Goal: Task Accomplishment & Management: Manage account settings

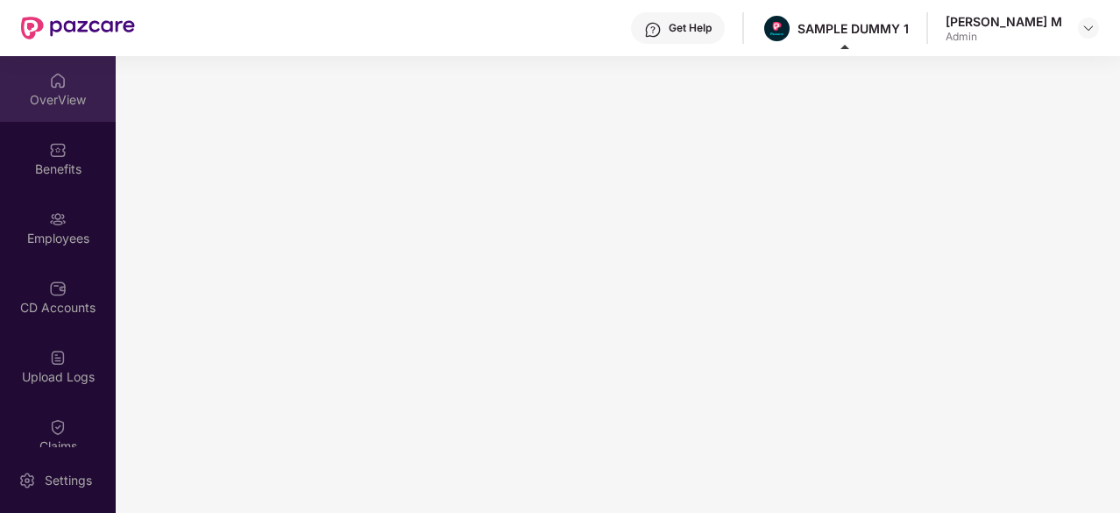
click at [65, 79] on div "OverView" at bounding box center [58, 89] width 116 height 66
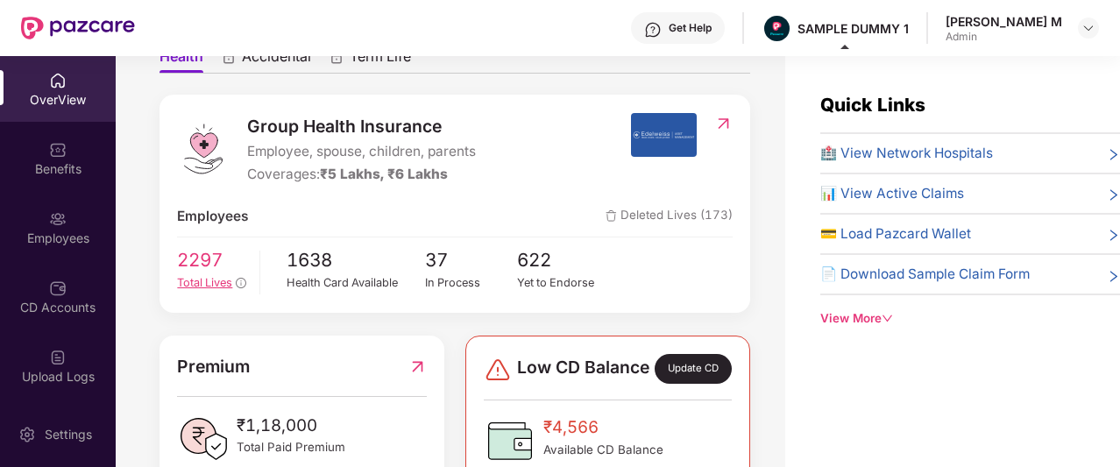
scroll to position [278, 0]
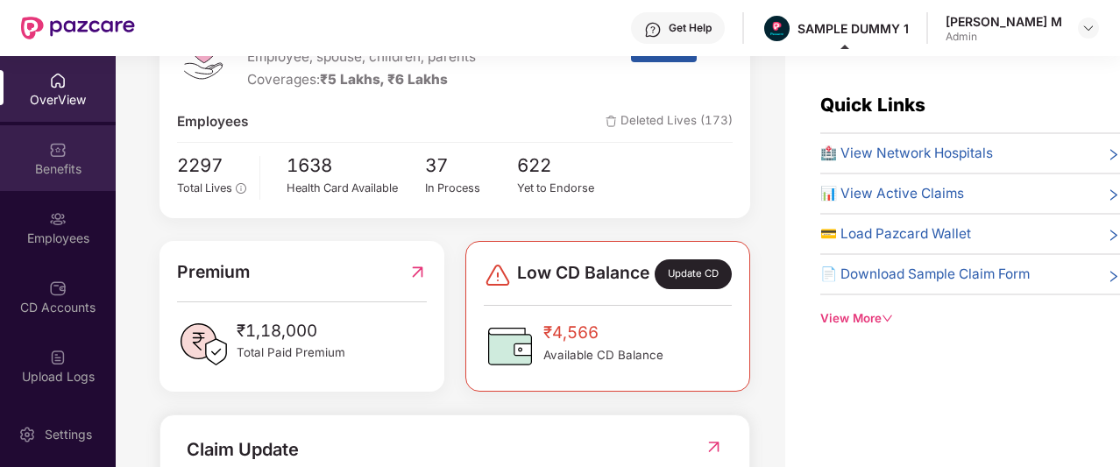
click at [34, 173] on div "Benefits" at bounding box center [58, 169] width 116 height 18
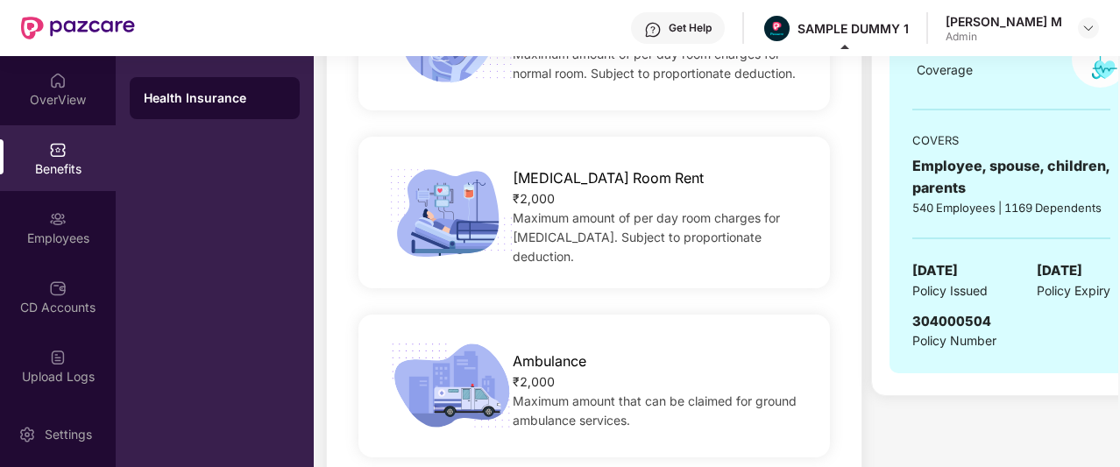
scroll to position [402, 0]
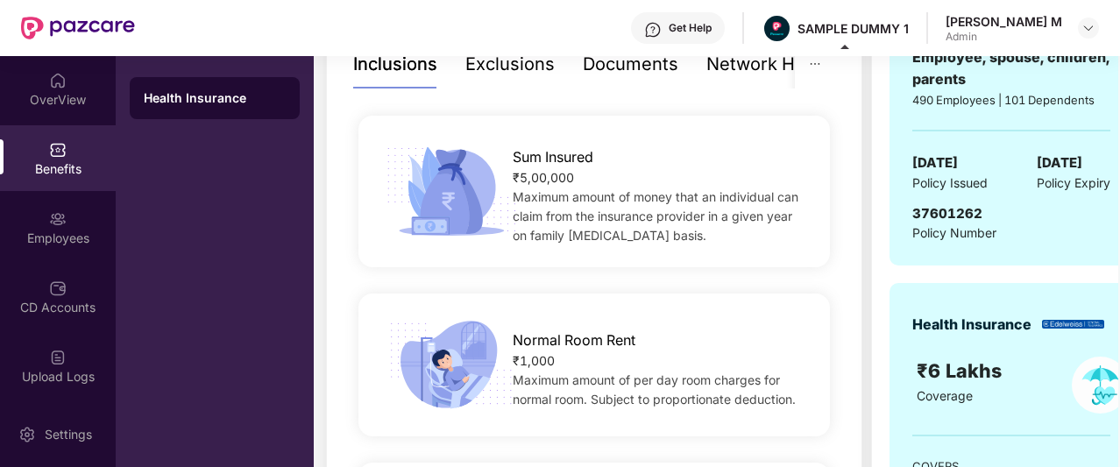
click at [502, 61] on div "Exclusions" at bounding box center [509, 64] width 89 height 27
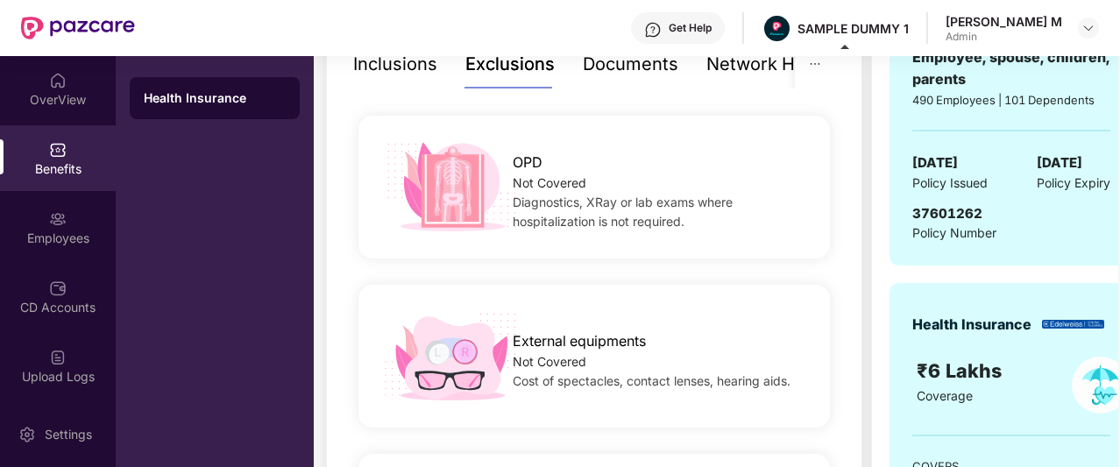
click at [610, 64] on div "Documents" at bounding box center [631, 64] width 96 height 27
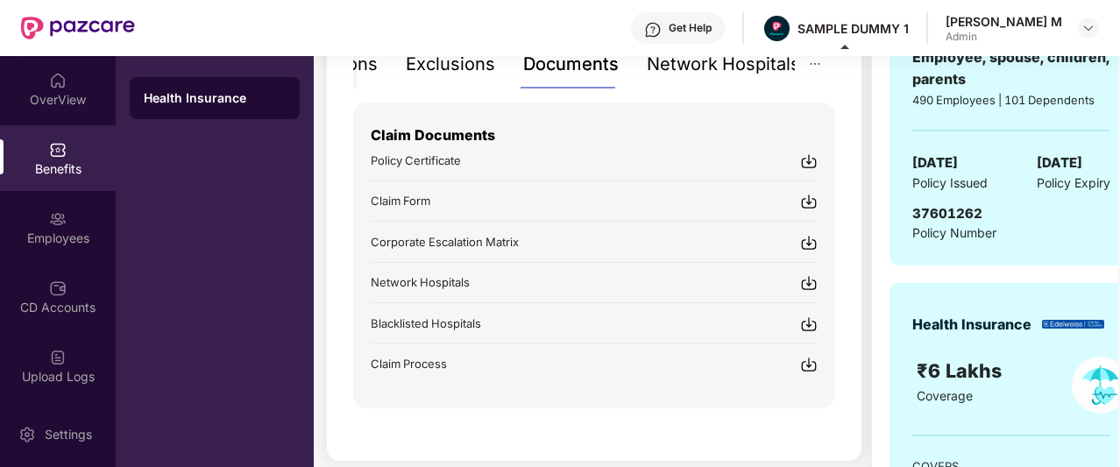
click at [714, 66] on div "Network Hospitals" at bounding box center [723, 64] width 153 height 27
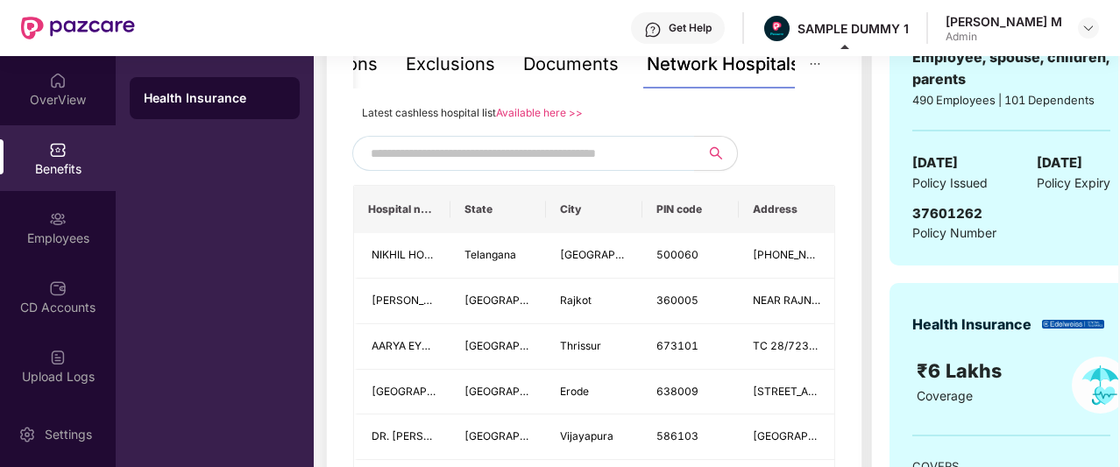
click at [519, 158] on input "text" at bounding box center [521, 153] width 300 height 26
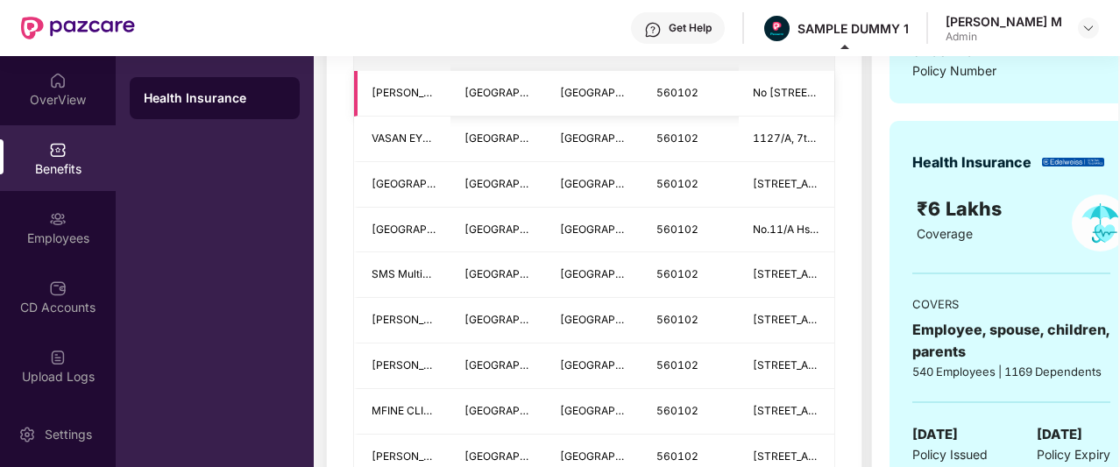
scroll to position [565, 0]
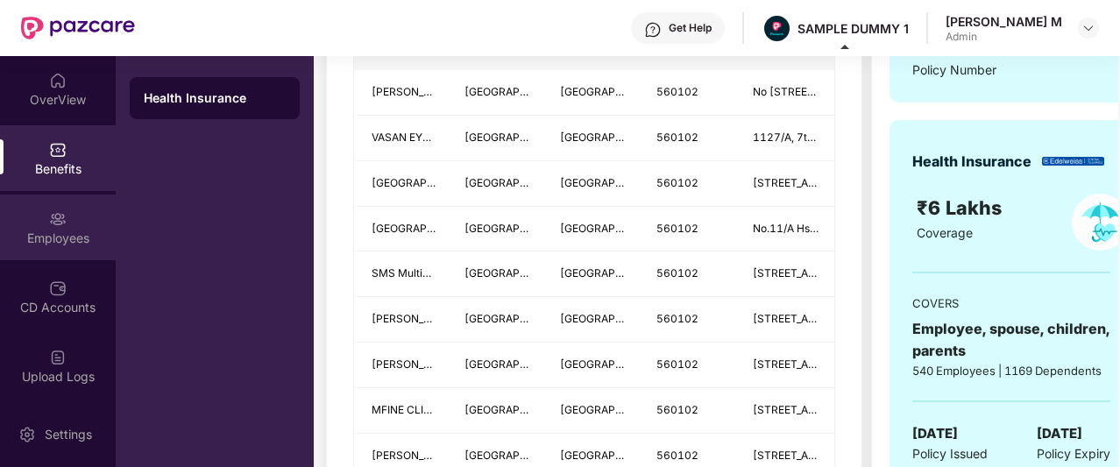
type input "******"
click at [49, 212] on img at bounding box center [58, 219] width 18 height 18
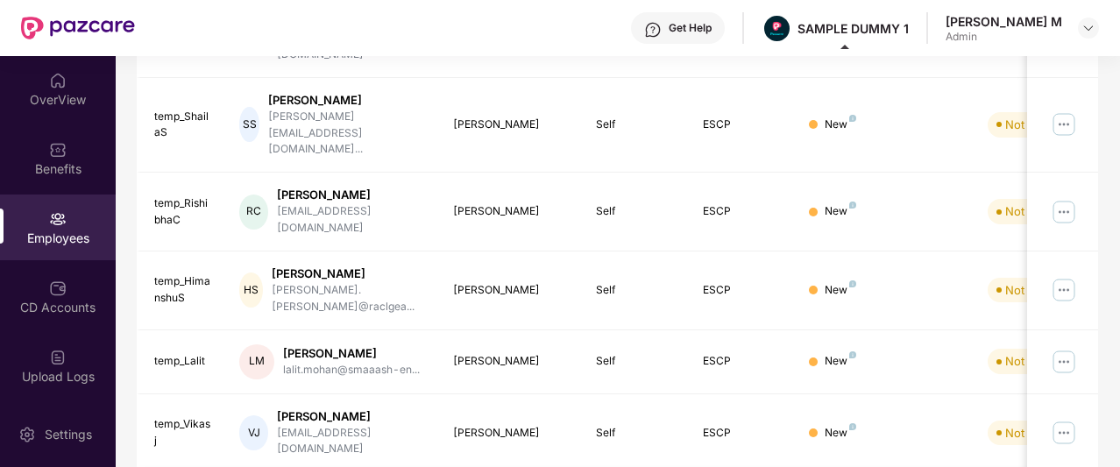
scroll to position [0, 0]
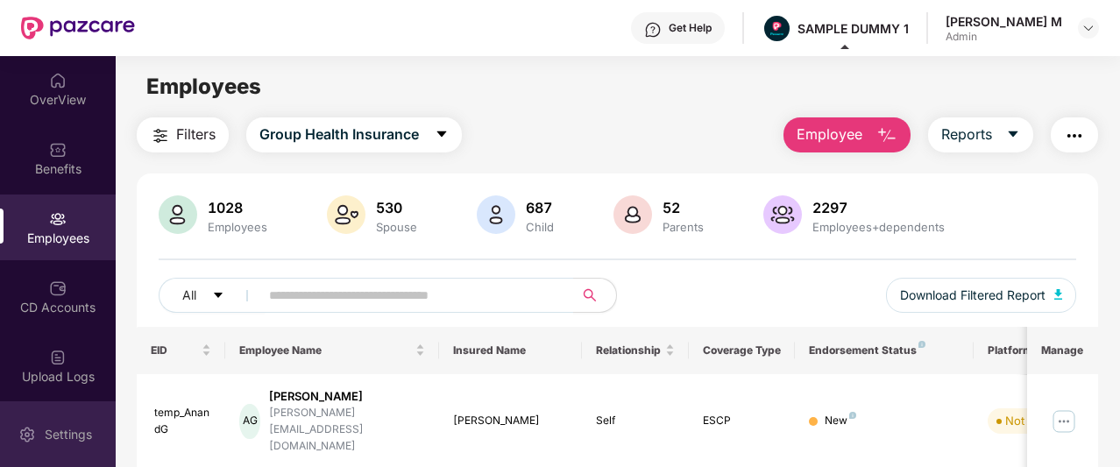
click at [22, 430] on img at bounding box center [27, 435] width 18 height 18
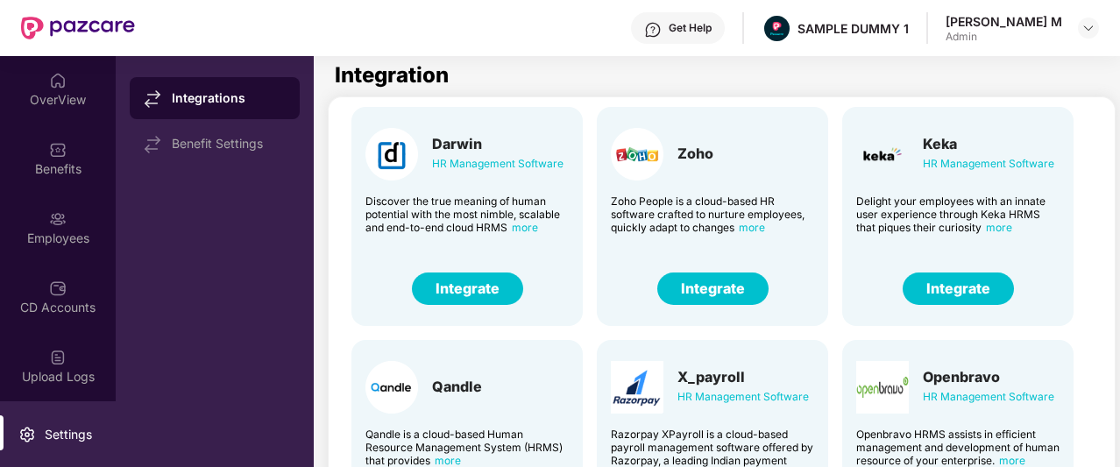
scroll to position [39, 0]
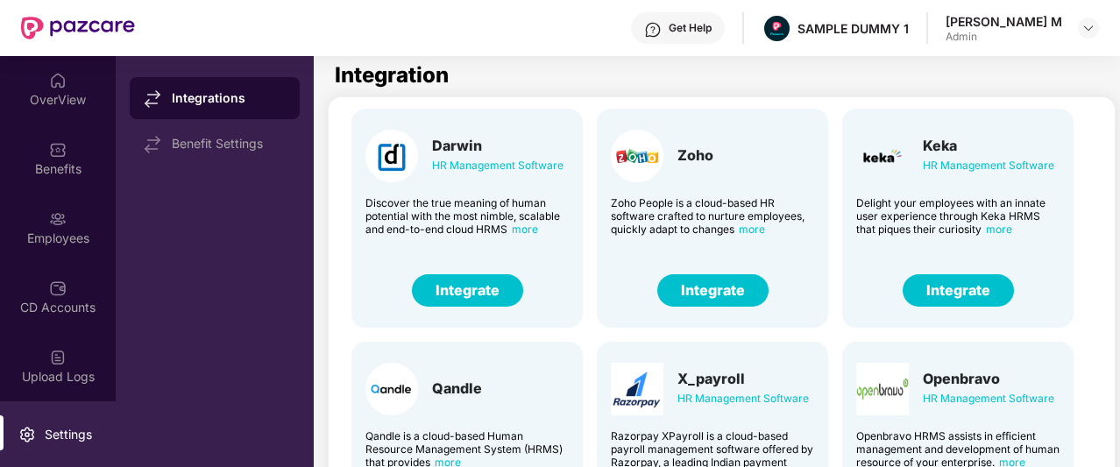
click at [943, 297] on button "Integrate" at bounding box center [958, 290] width 111 height 32
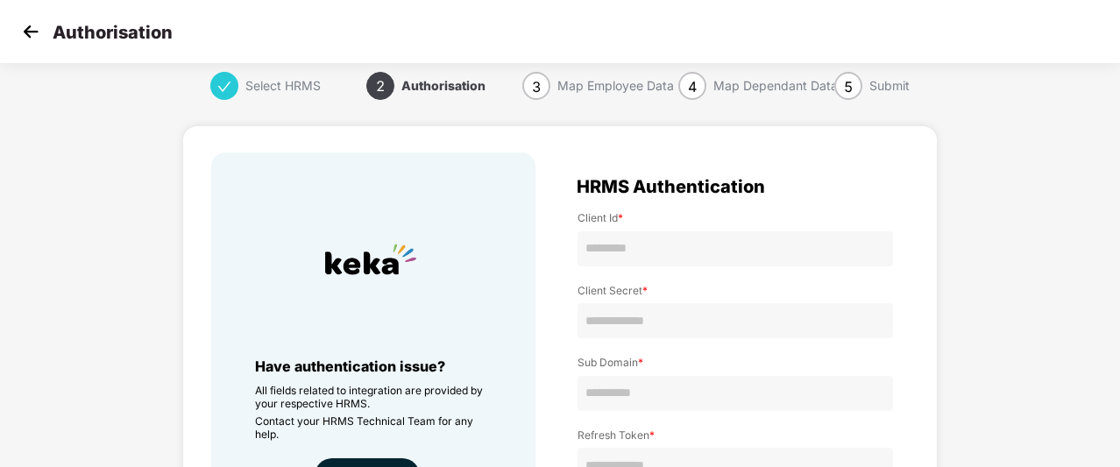
click at [30, 32] on img at bounding box center [31, 31] width 26 height 26
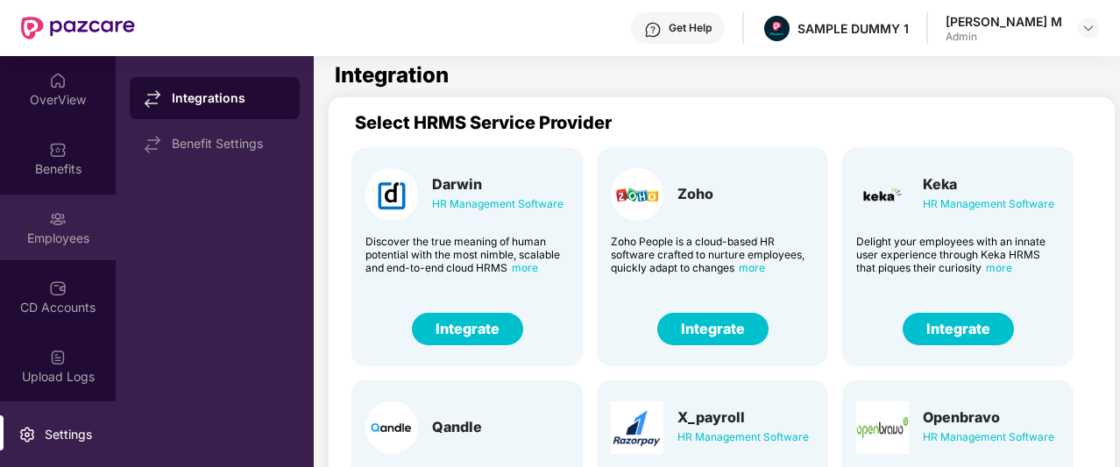
click at [53, 220] on img at bounding box center [58, 219] width 18 height 18
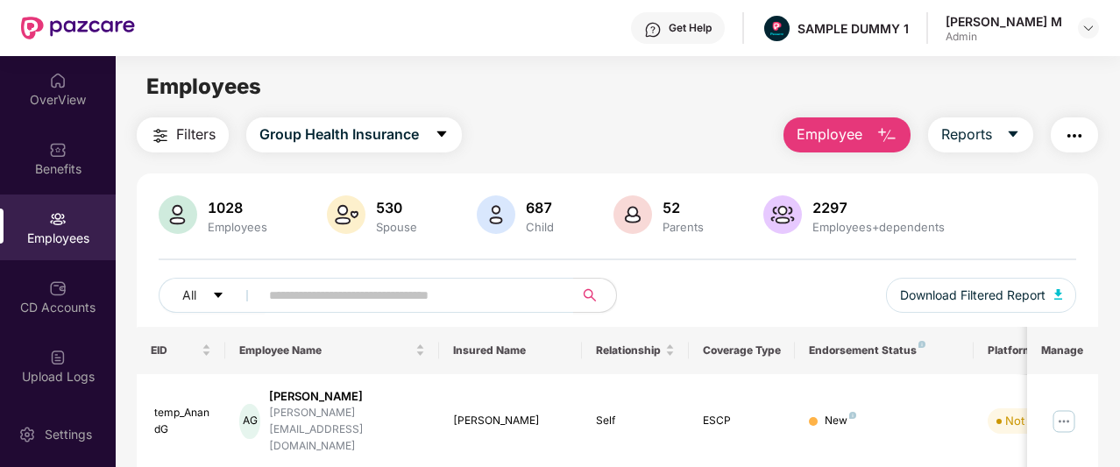
click at [805, 145] on span "Employee" at bounding box center [830, 135] width 66 height 22
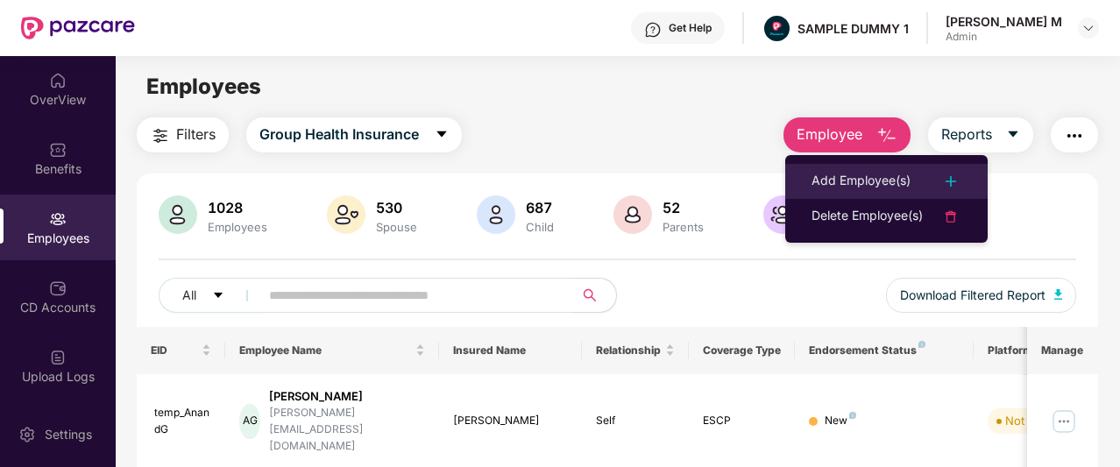
click at [813, 168] on li "Add Employee(s)" at bounding box center [886, 181] width 203 height 35
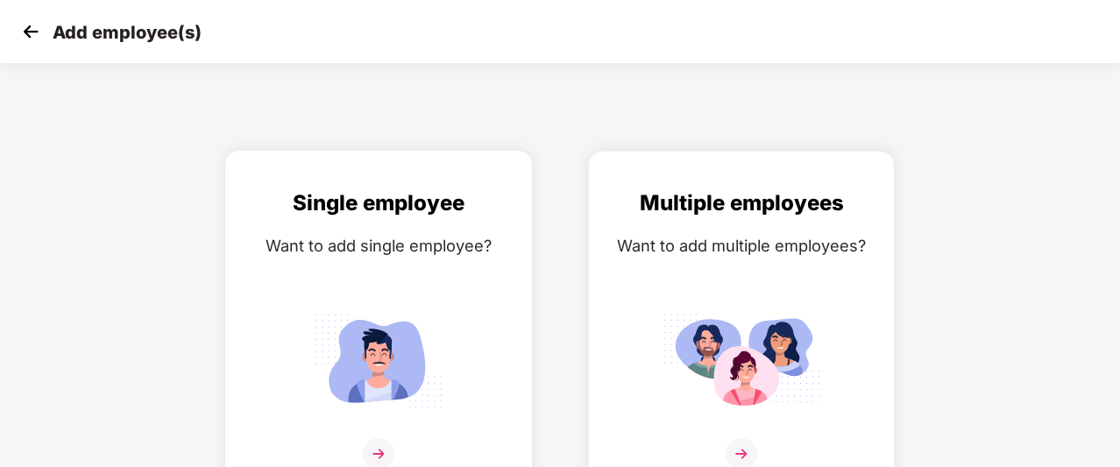
click at [373, 246] on div "Want to add single employee?" at bounding box center [379, 245] width 270 height 25
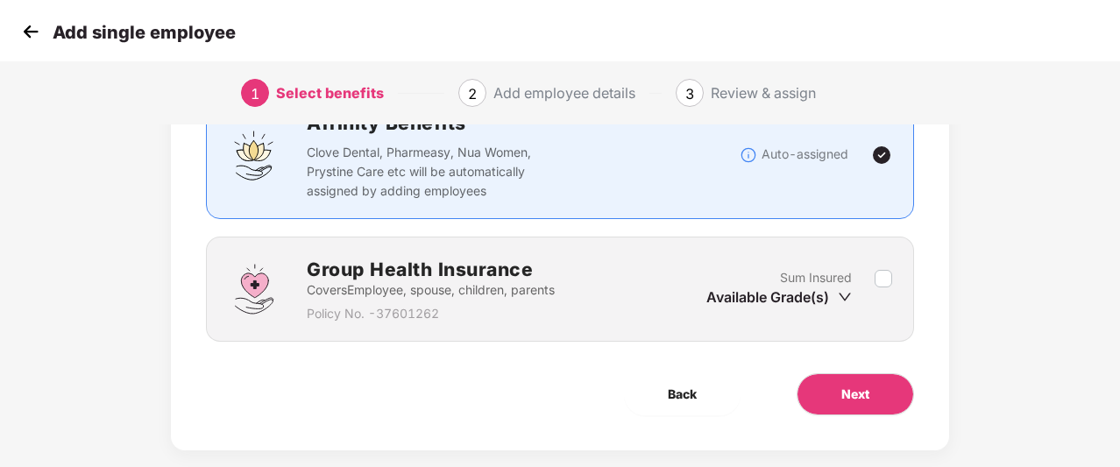
scroll to position [154, 0]
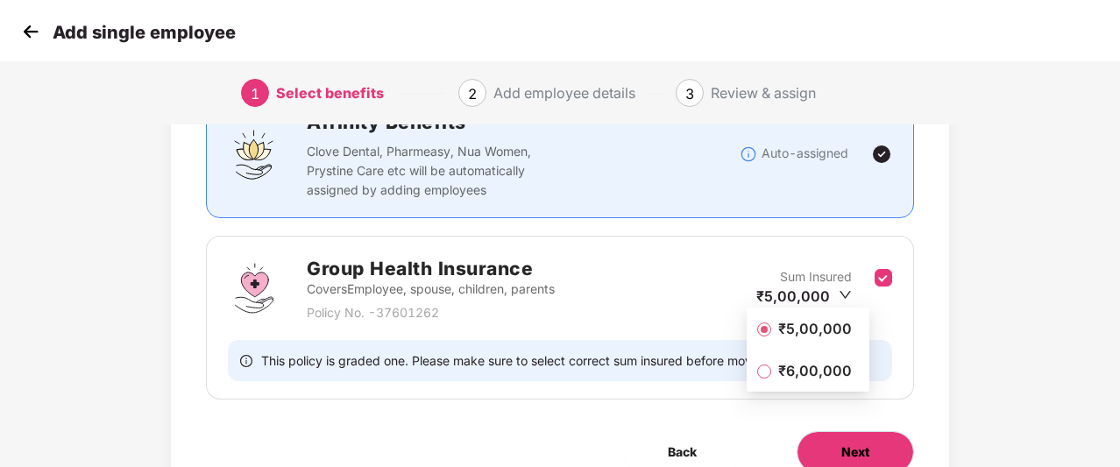
click at [854, 434] on button "Next" at bounding box center [855, 452] width 117 height 42
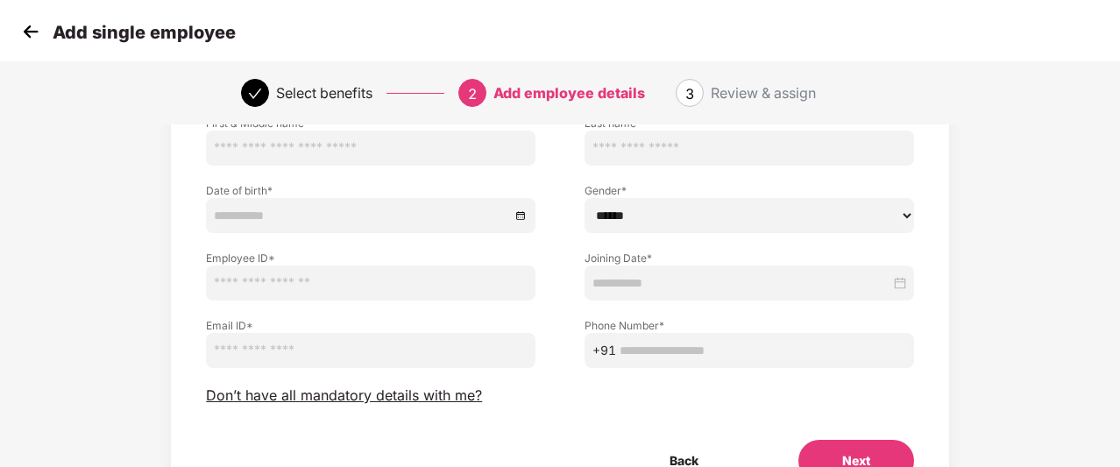
scroll to position [144, 0]
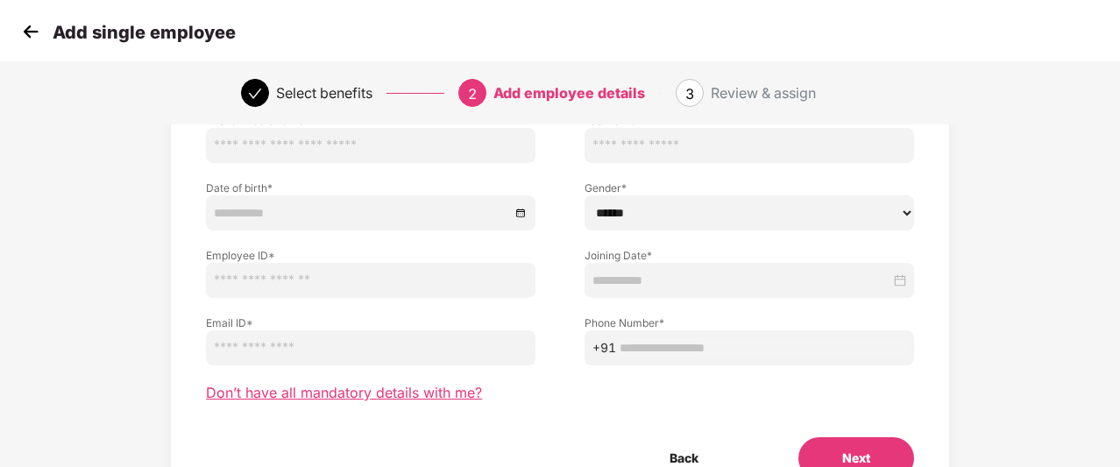
click at [424, 397] on span "Don’t have all mandatory details with me?" at bounding box center [344, 393] width 276 height 18
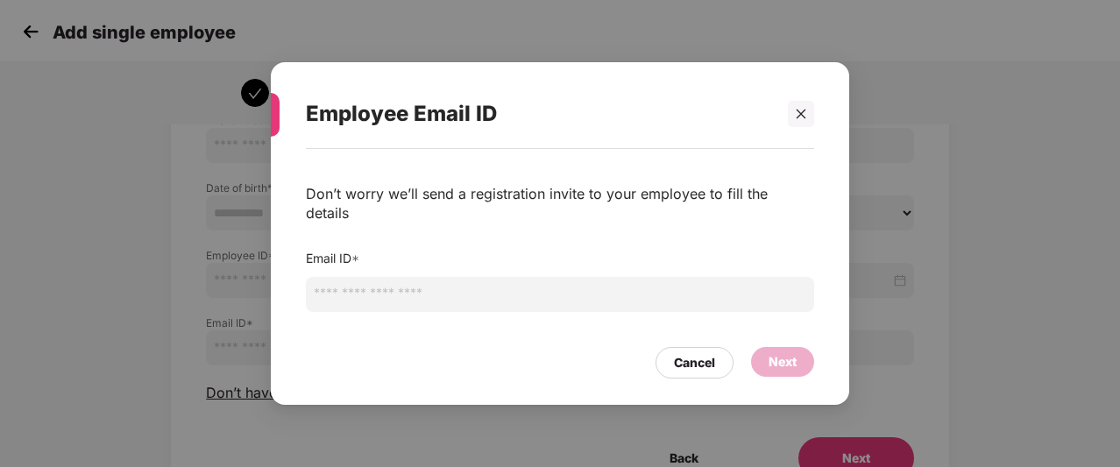
click at [493, 290] on input "email" at bounding box center [560, 294] width 508 height 35
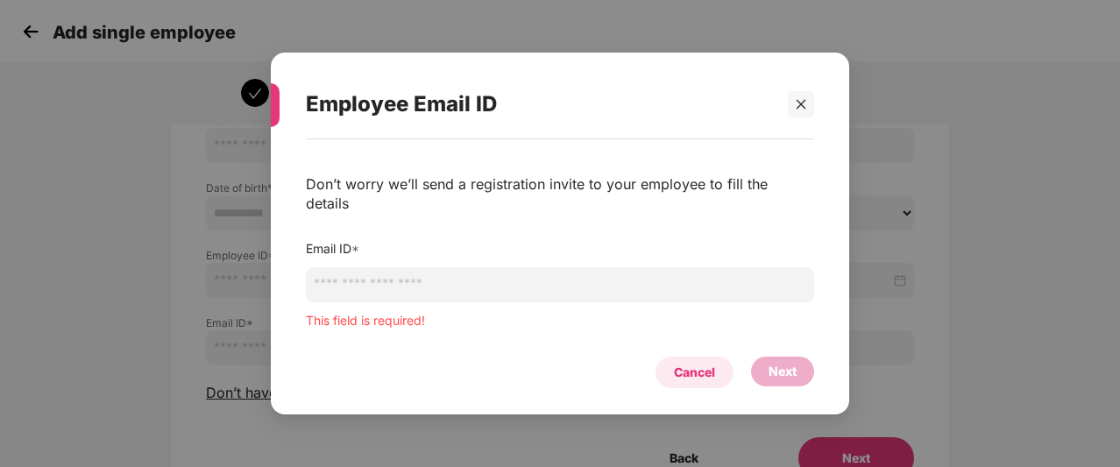
click at [705, 363] on div "Cancel" at bounding box center [694, 372] width 41 height 19
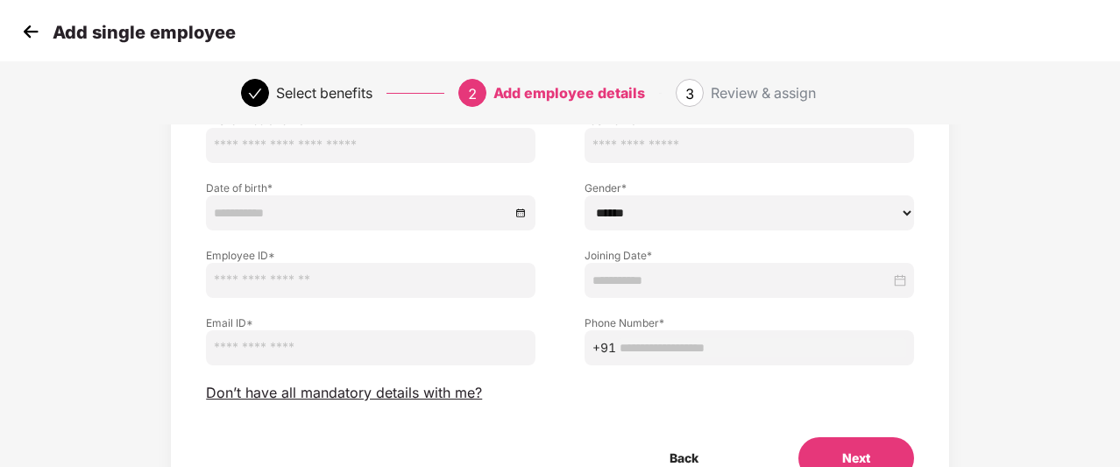
click at [26, 24] on img at bounding box center [31, 31] width 26 height 26
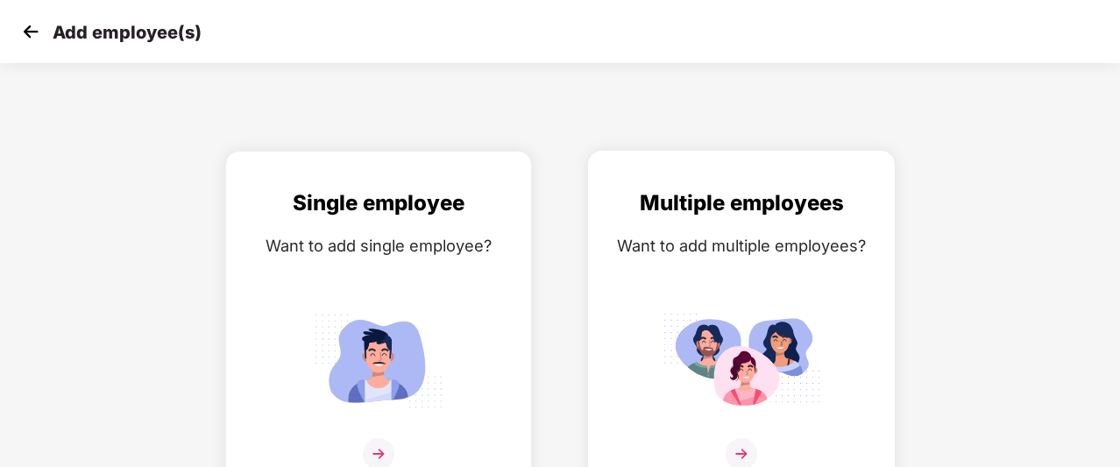
click at [604, 338] on div "Multiple employees Want to add multiple employees?" at bounding box center [741, 324] width 307 height 346
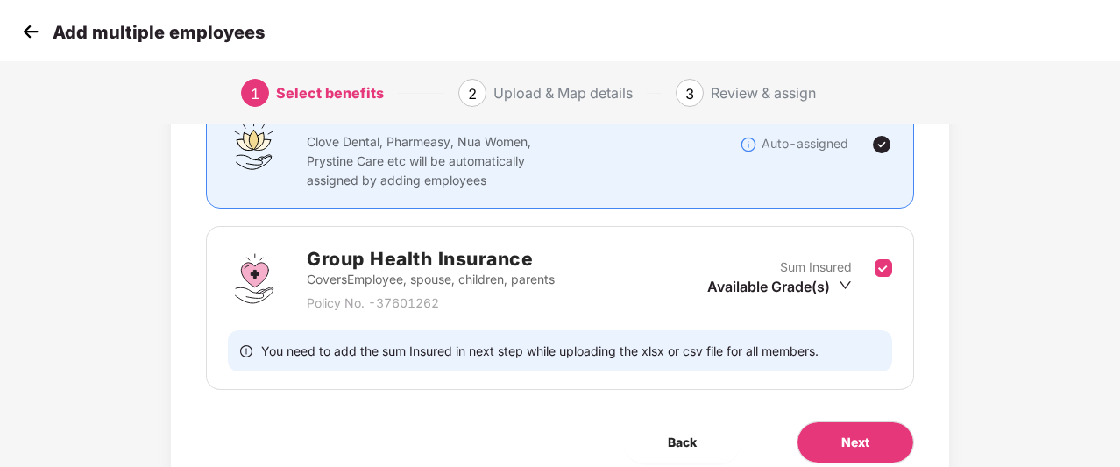
scroll to position [165, 0]
click at [824, 430] on button "Next" at bounding box center [855, 442] width 117 height 42
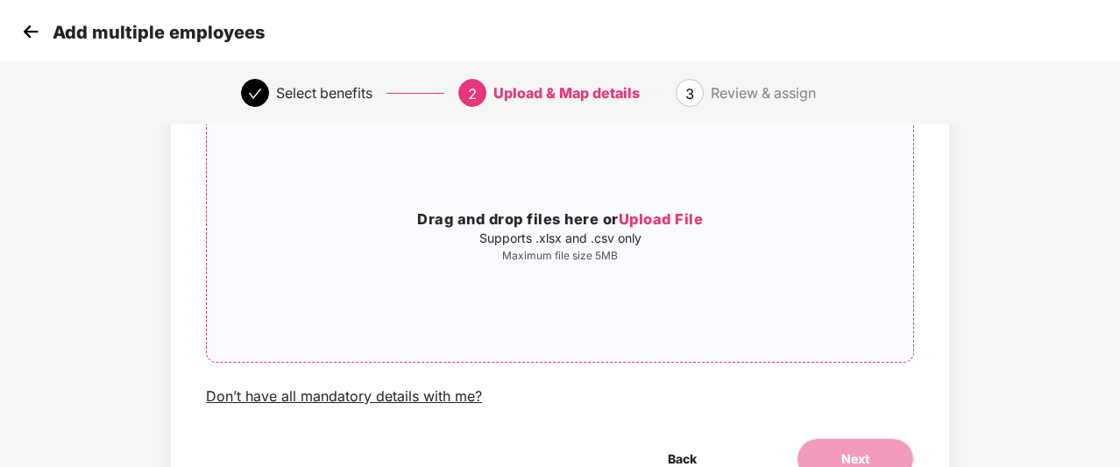
scroll to position [146, 0]
click at [32, 33] on img at bounding box center [31, 31] width 26 height 26
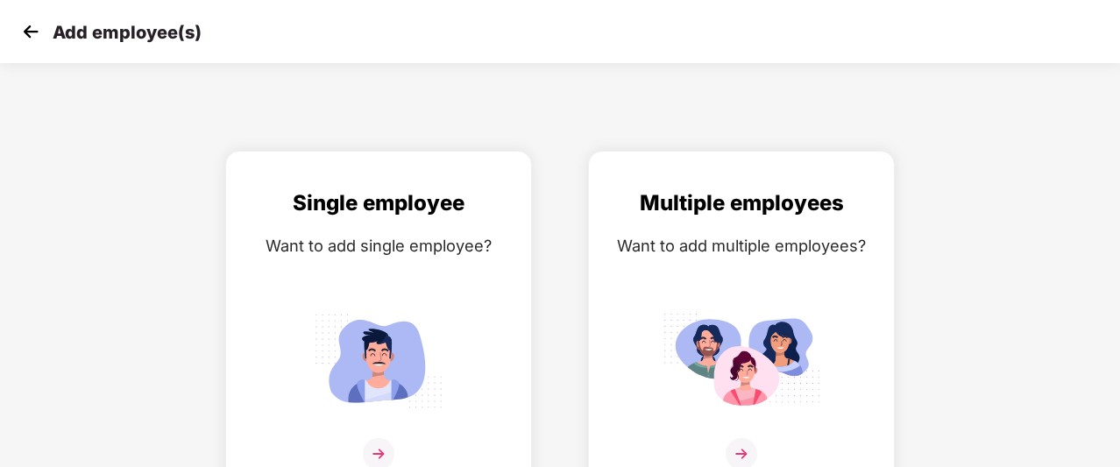
click at [32, 33] on img at bounding box center [31, 31] width 26 height 26
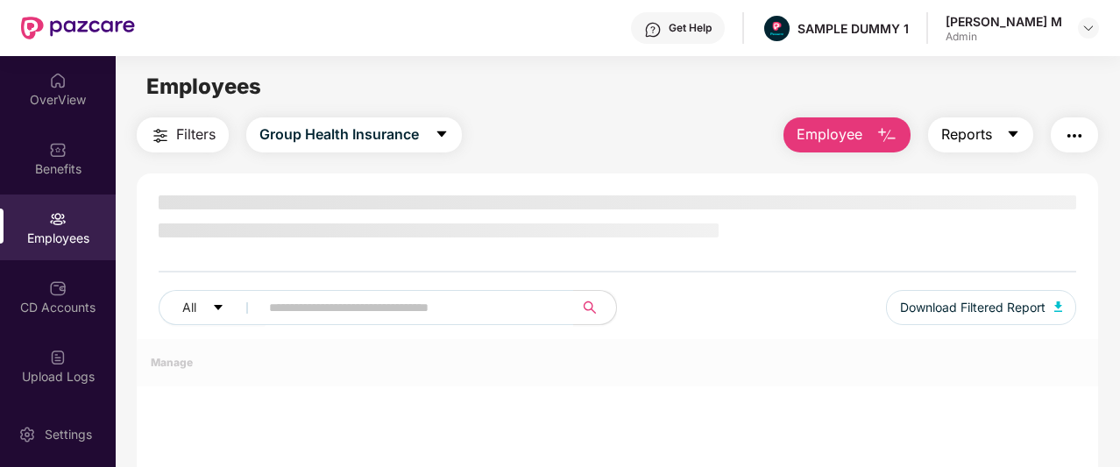
click at [961, 139] on span "Reports" at bounding box center [966, 135] width 51 height 22
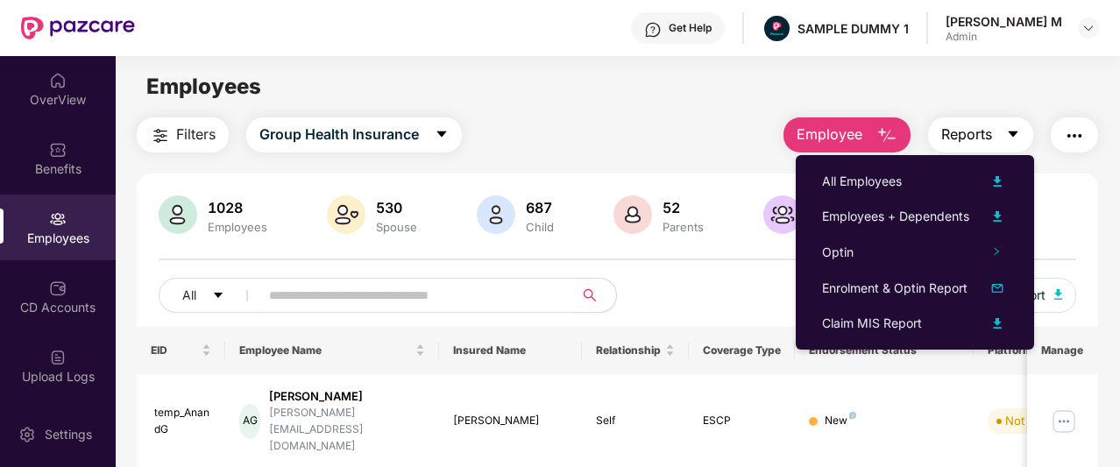
click at [961, 139] on span "Reports" at bounding box center [966, 135] width 51 height 22
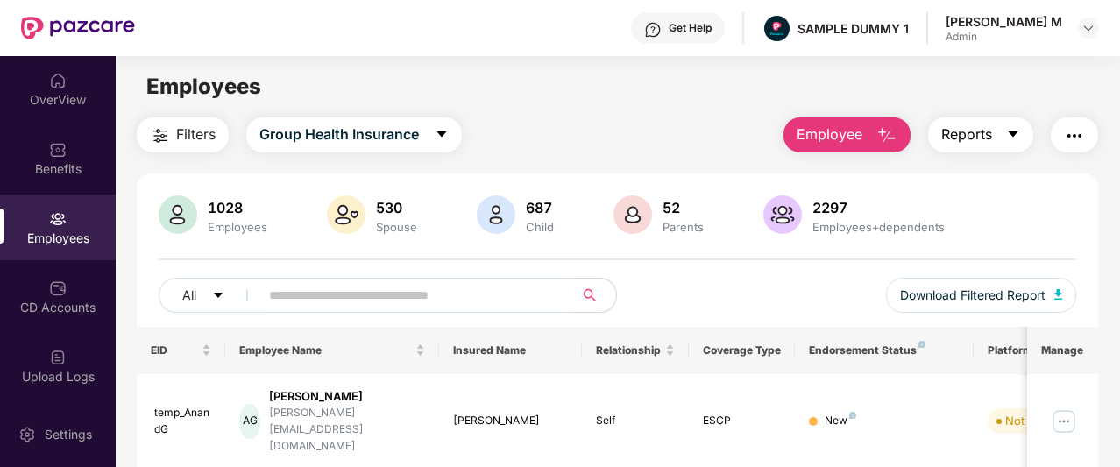
click at [961, 139] on span "Reports" at bounding box center [966, 135] width 51 height 22
click at [1089, 137] on button "button" at bounding box center [1074, 134] width 47 height 35
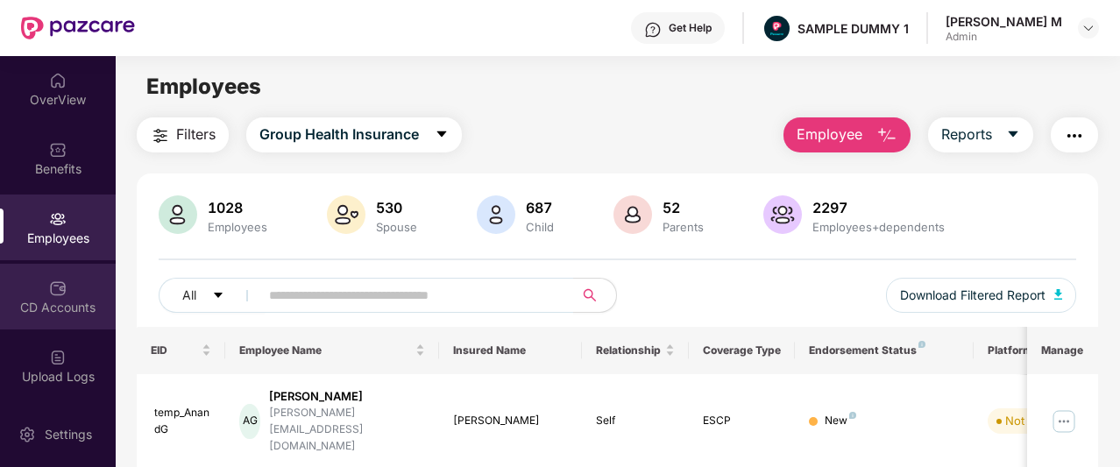
click at [76, 302] on div "CD Accounts" at bounding box center [58, 308] width 116 height 18
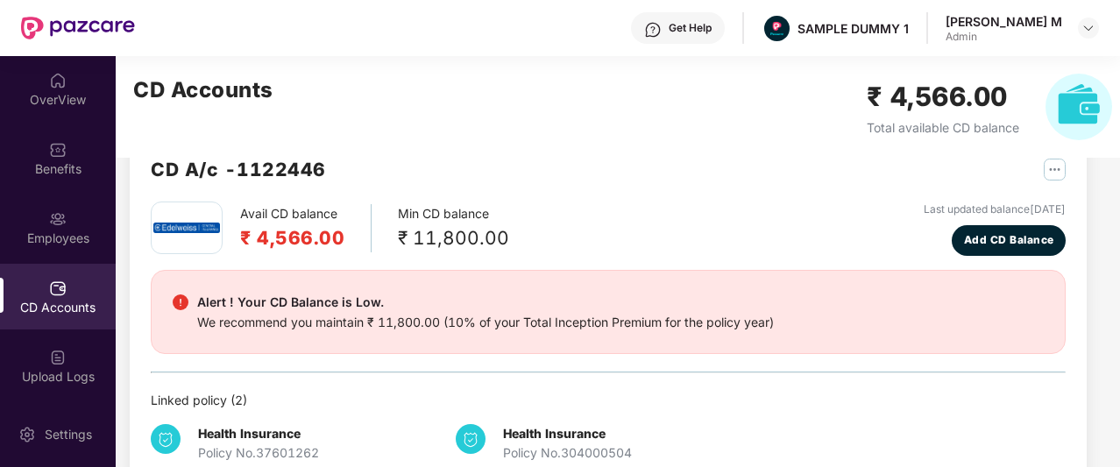
scroll to position [46, 0]
click at [998, 247] on span "Add CD Balance" at bounding box center [1009, 239] width 90 height 17
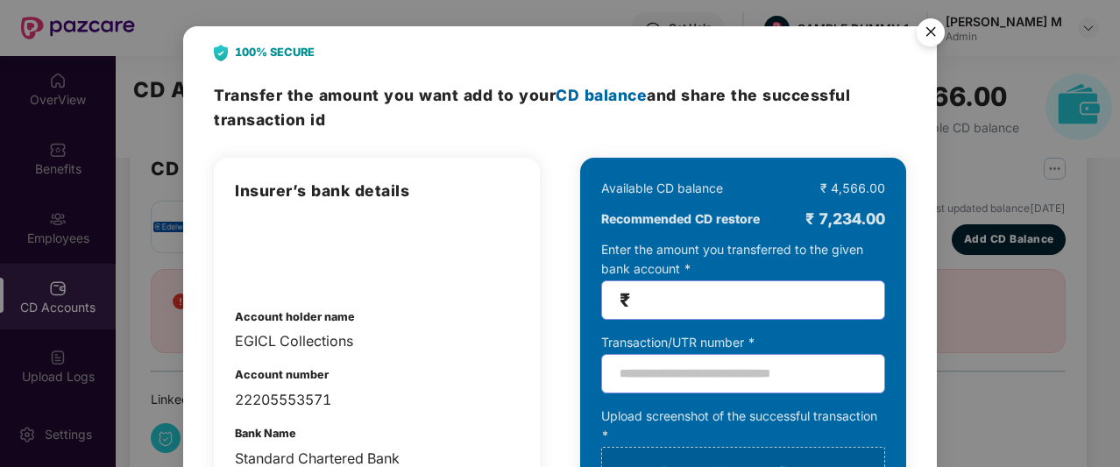
click at [941, 25] on img "Close" at bounding box center [930, 35] width 49 height 49
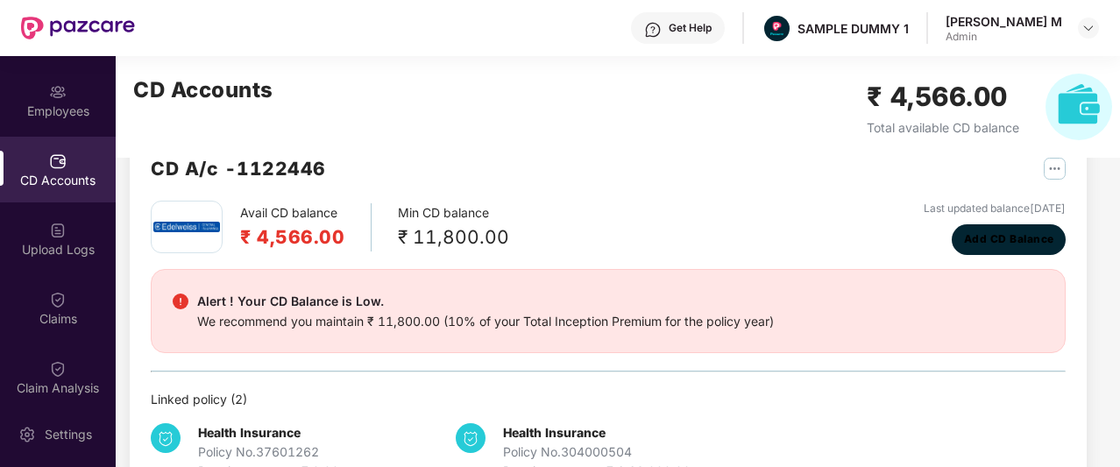
scroll to position [138, 0]
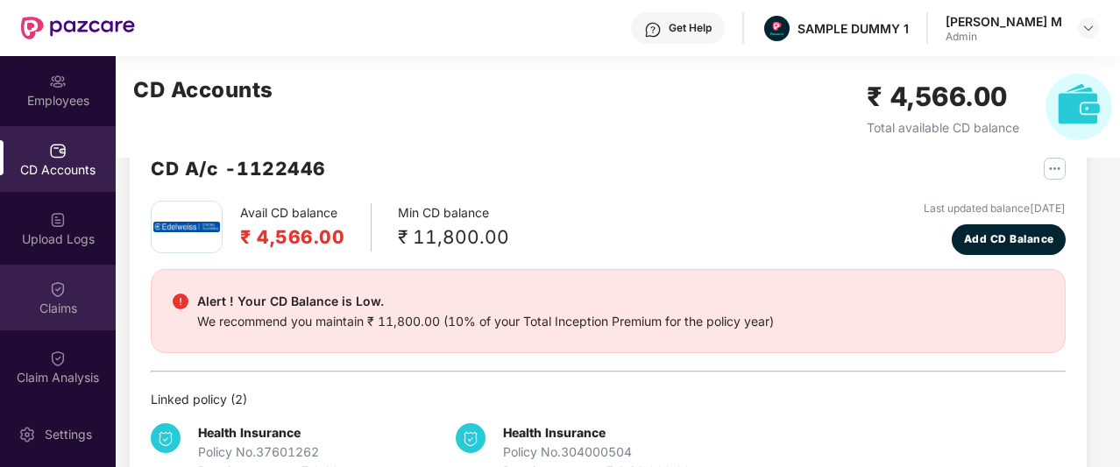
click at [66, 293] on div "Claims" at bounding box center [58, 298] width 116 height 66
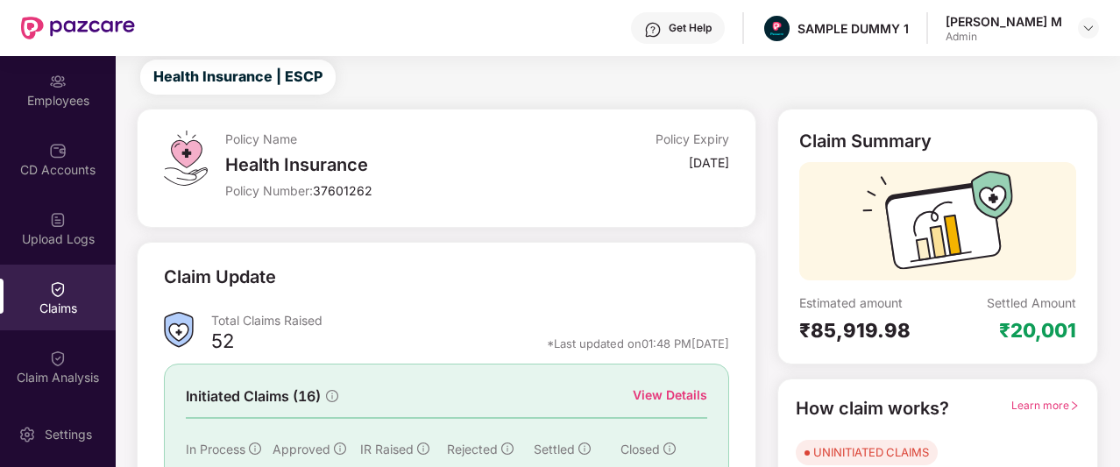
scroll to position [111, 0]
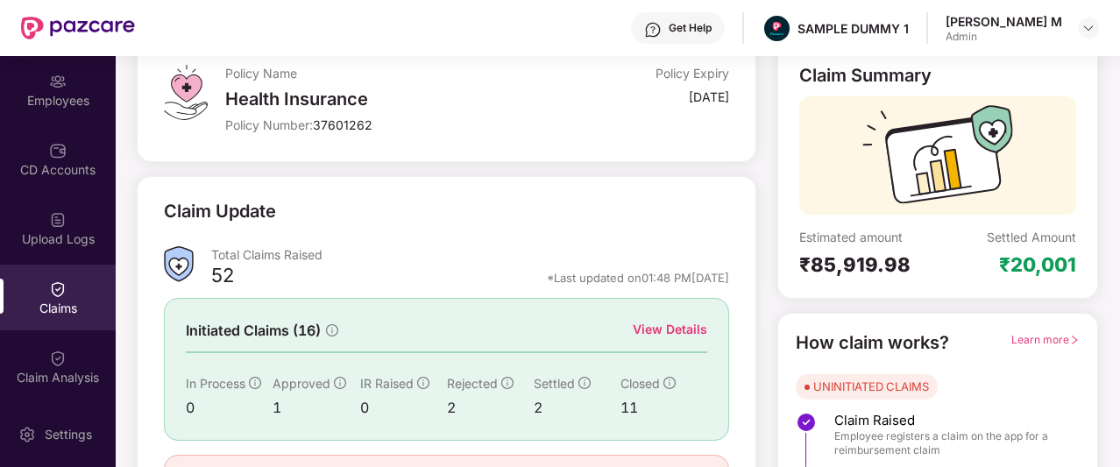
click at [666, 329] on div "View Details" at bounding box center [670, 329] width 75 height 19
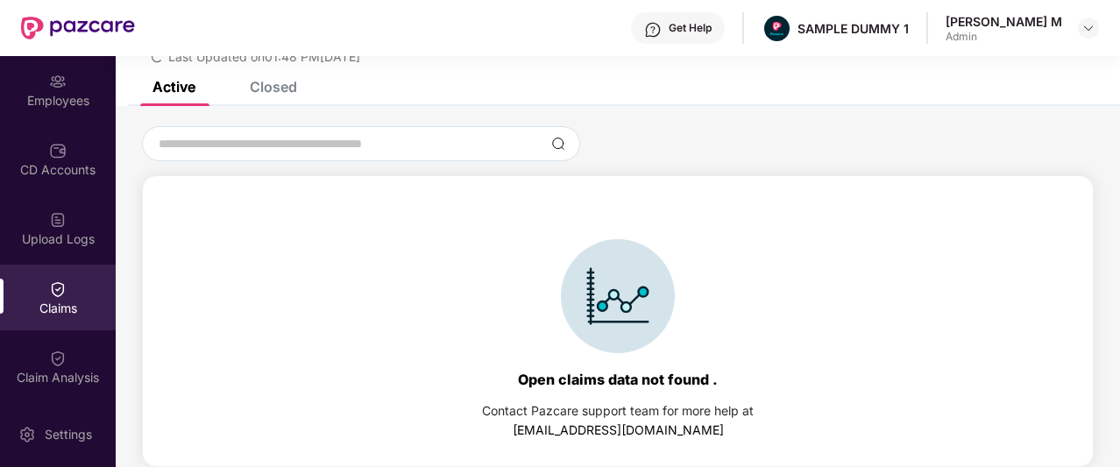
scroll to position [75, 0]
click at [255, 78] on div "List of Initiated Claims Last Updated on 01:48 PM, 28 Aug 2025" at bounding box center [618, 31] width 1005 height 101
click at [262, 90] on div "Closed" at bounding box center [273, 87] width 47 height 18
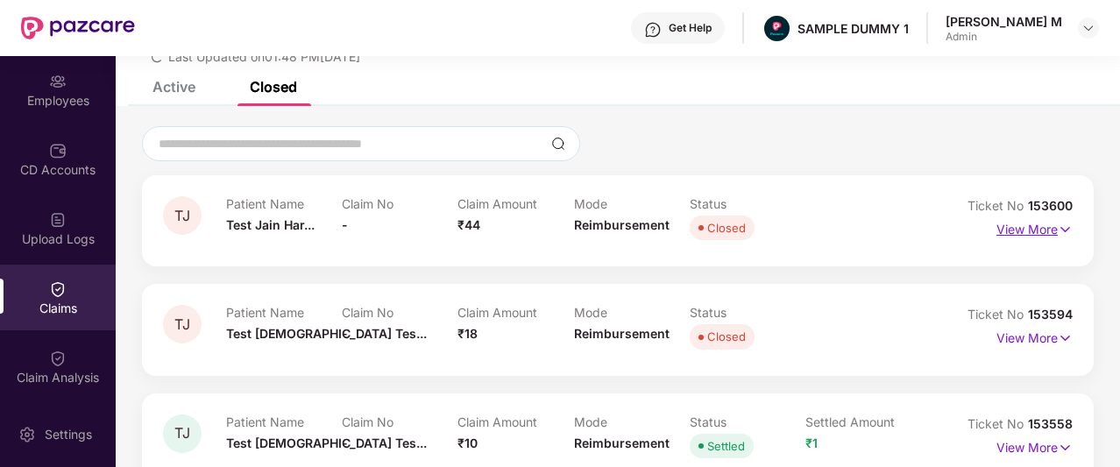
click at [1020, 225] on p "View More" at bounding box center [1035, 228] width 76 height 24
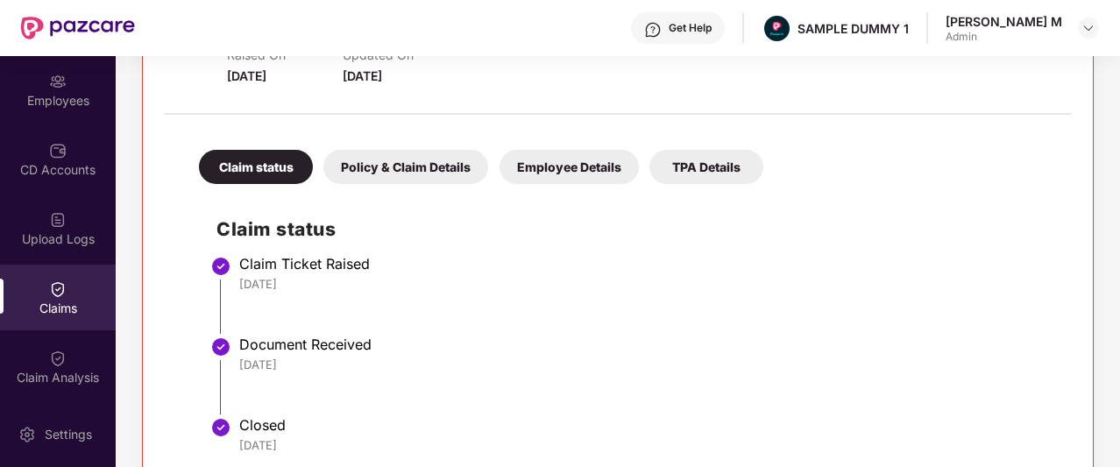
scroll to position [293, 0]
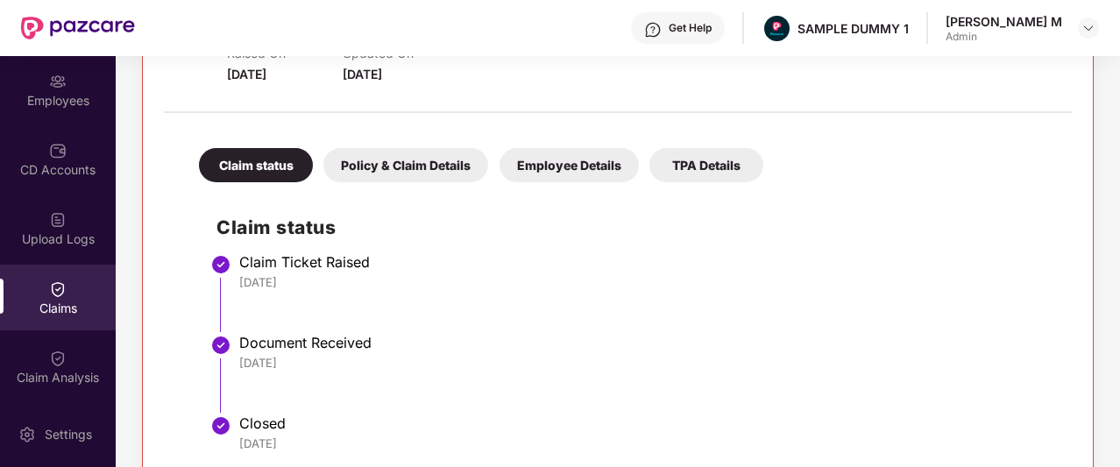
click at [423, 169] on div "Policy & Claim Details" at bounding box center [405, 165] width 165 height 34
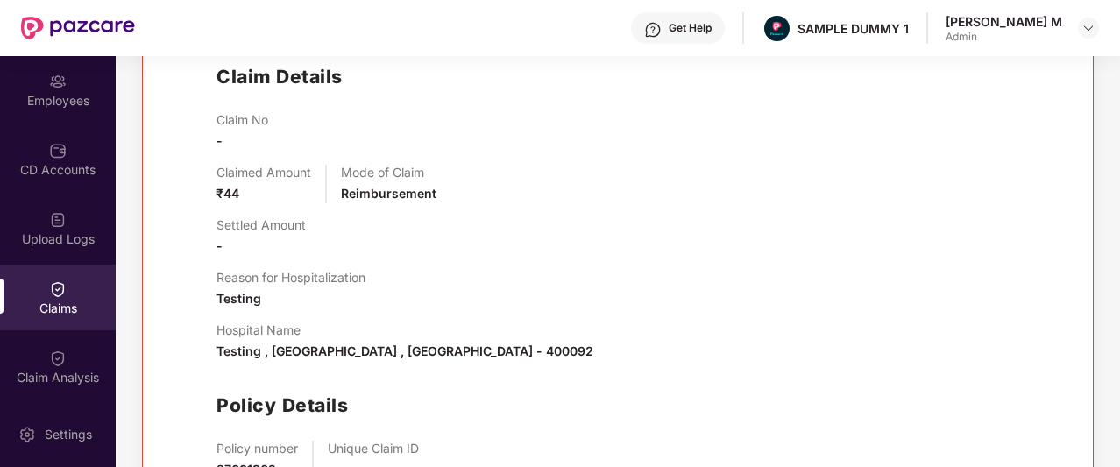
scroll to position [447, 0]
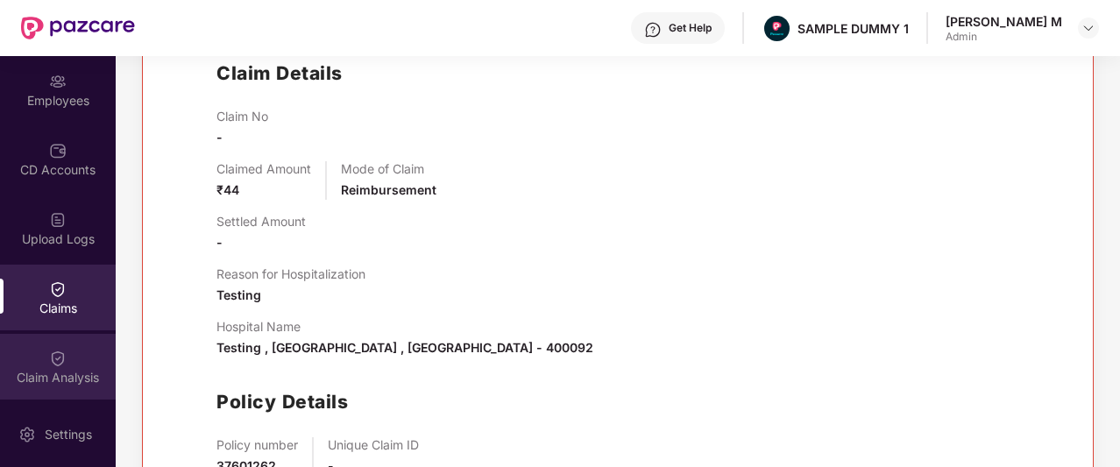
click at [44, 373] on div "Claim Analysis" at bounding box center [58, 378] width 116 height 18
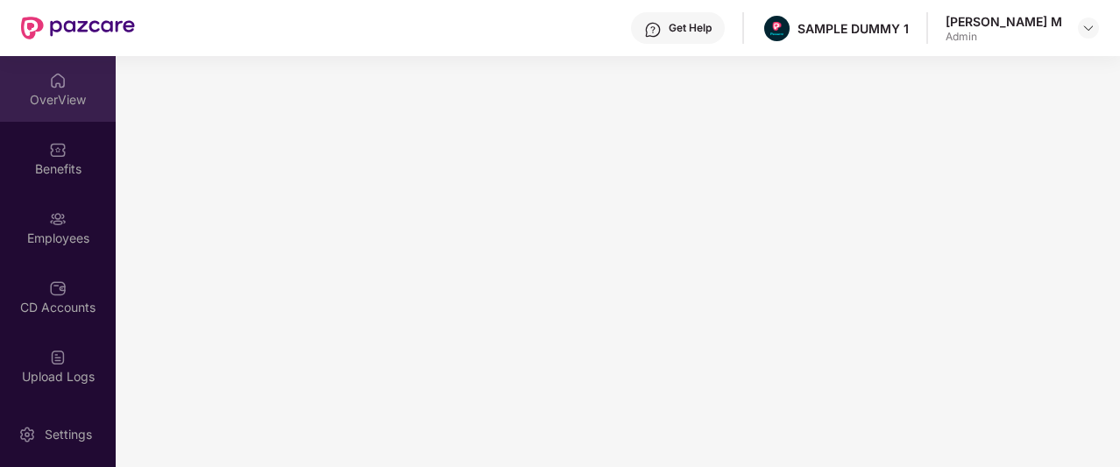
click at [79, 97] on div "OverView" at bounding box center [58, 100] width 116 height 18
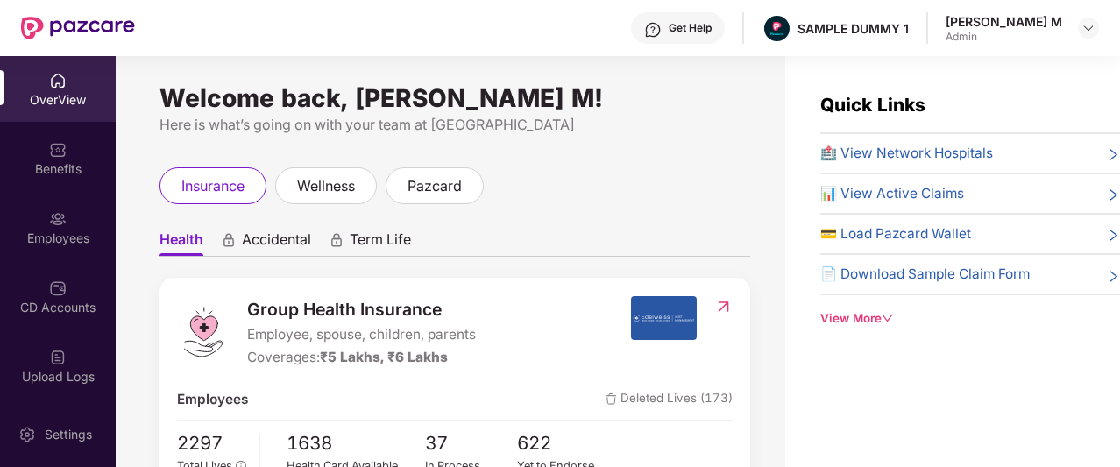
click at [712, 26] on div "Get Help" at bounding box center [690, 28] width 43 height 14
